Goal: Answer question/provide support

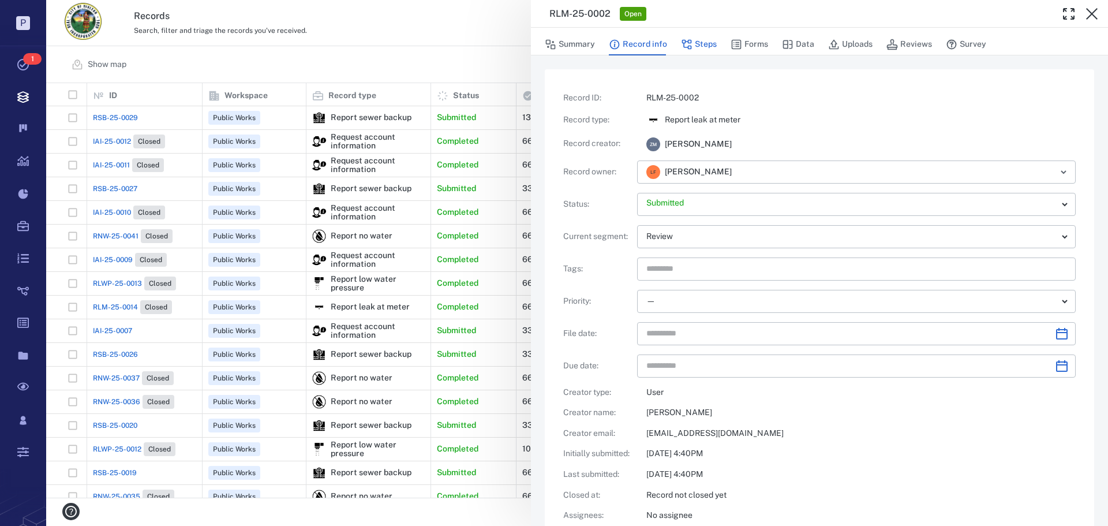
click at [706, 47] on button "Steps" at bounding box center [699, 44] width 36 height 22
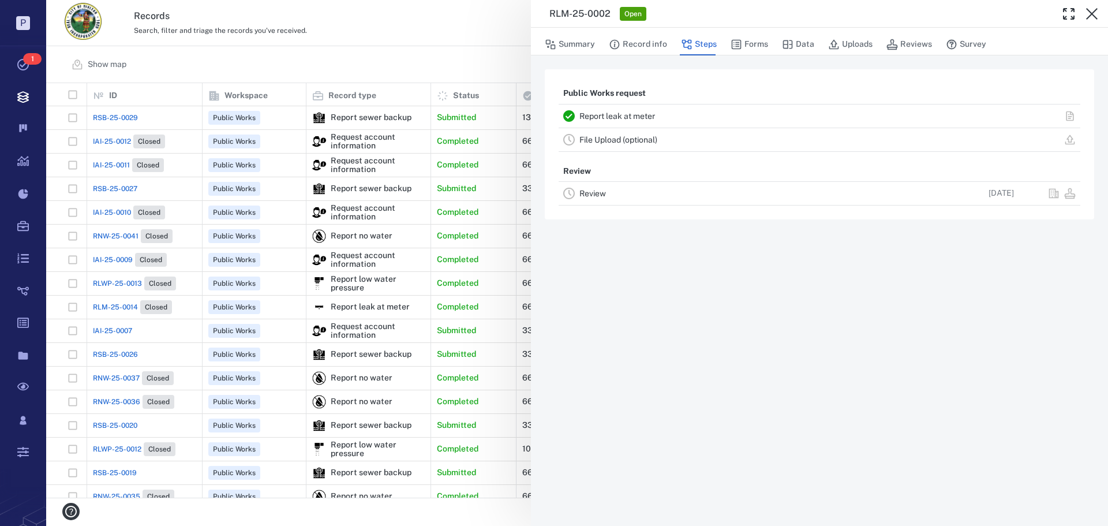
click at [633, 115] on link "Report leak at meter" at bounding box center [617, 115] width 76 height 9
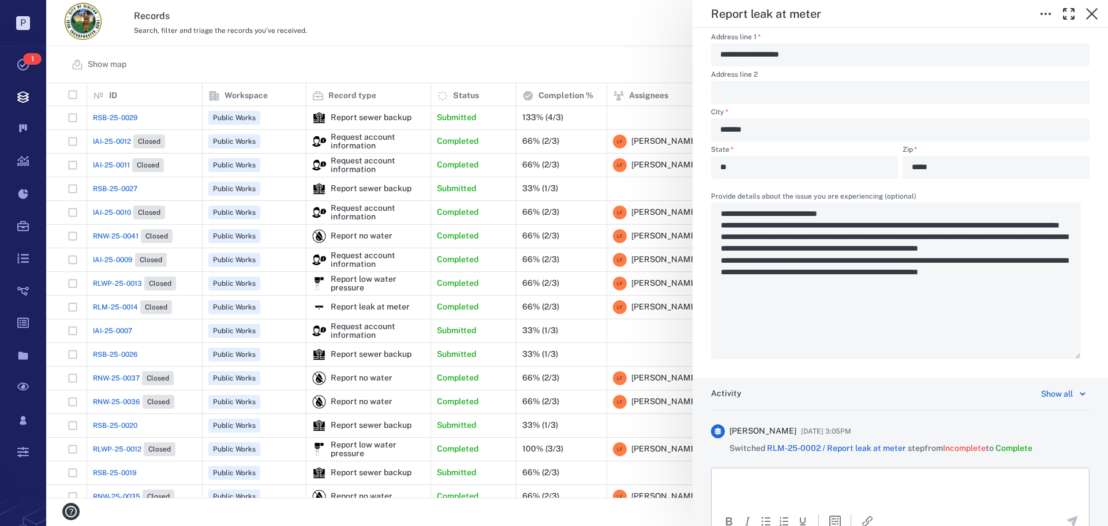
scroll to position [571, 0]
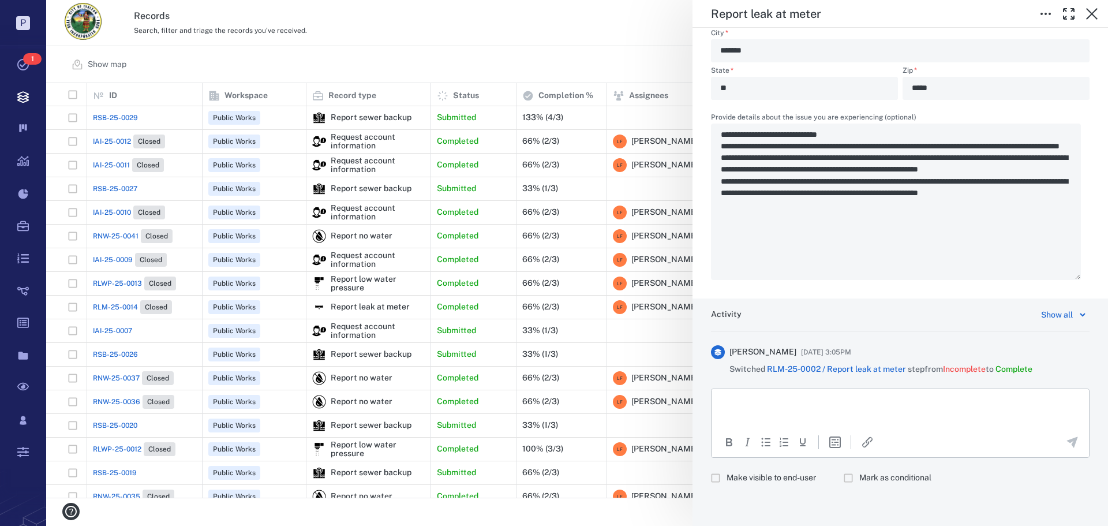
click at [778, 412] on html at bounding box center [899, 403] width 377 height 29
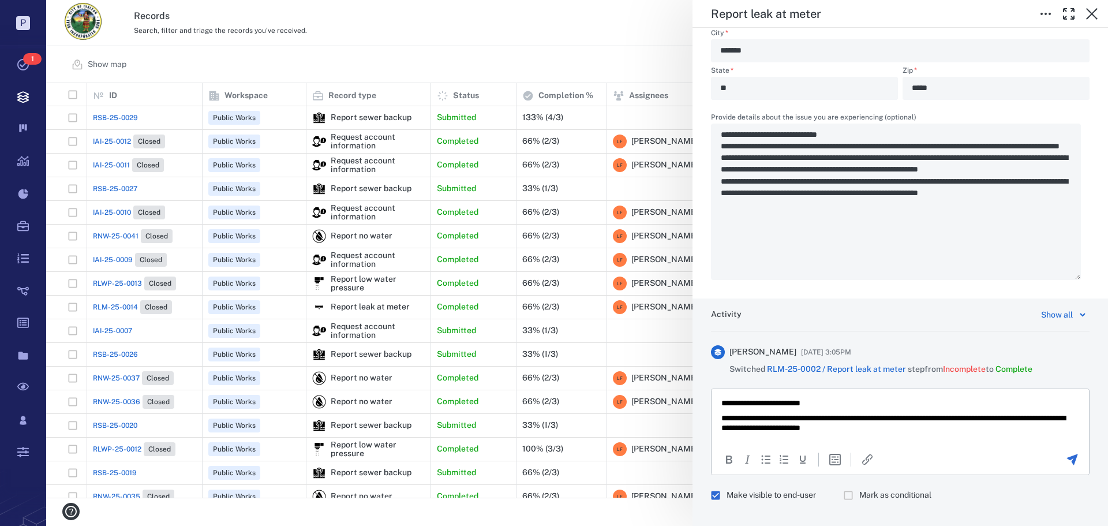
scroll to position [406, 1053]
click at [856, 417] on p "**********" at bounding box center [895, 423] width 349 height 20
click at [1067, 458] on icon "Send the comment" at bounding box center [1072, 459] width 11 height 11
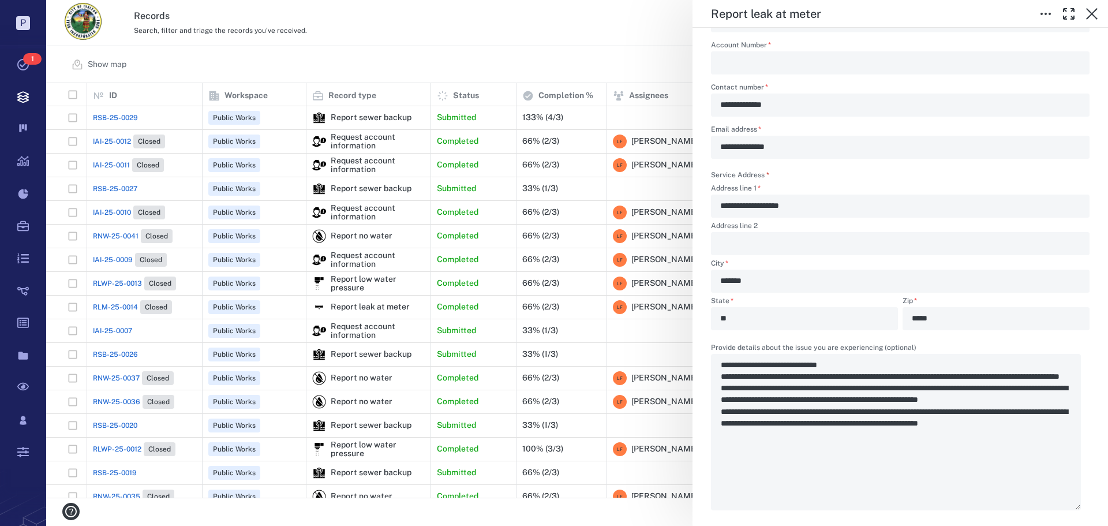
scroll to position [283, 0]
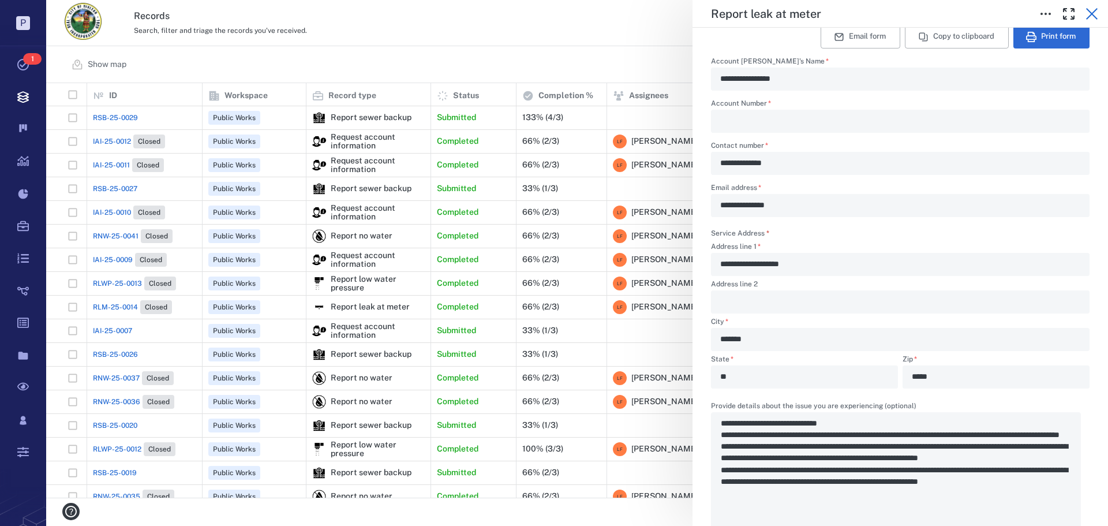
click at [1095, 15] on icon "button" at bounding box center [1092, 14] width 14 height 14
